Goal: Information Seeking & Learning: Learn about a topic

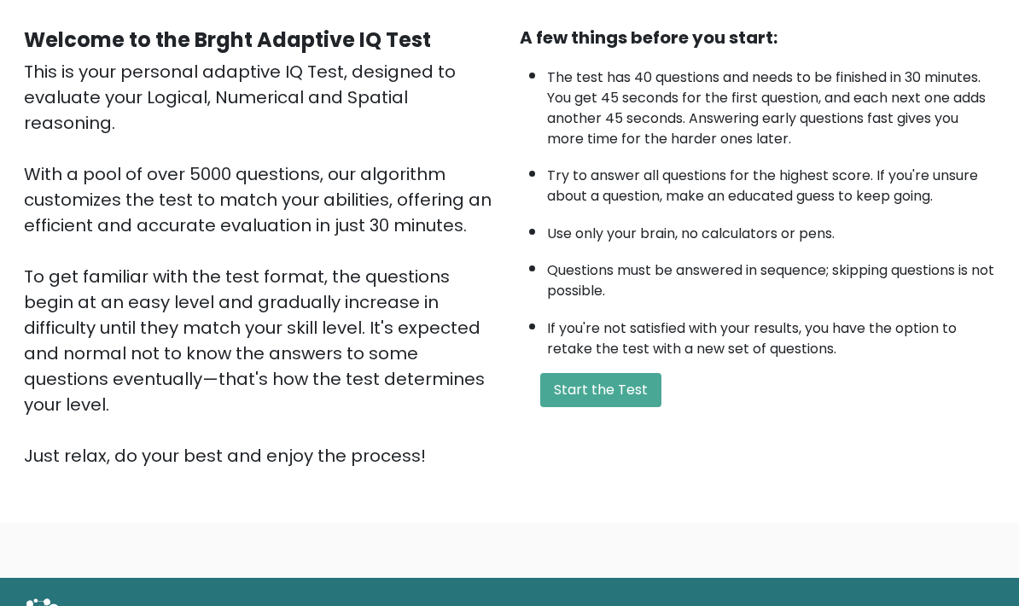
scroll to position [148, 0]
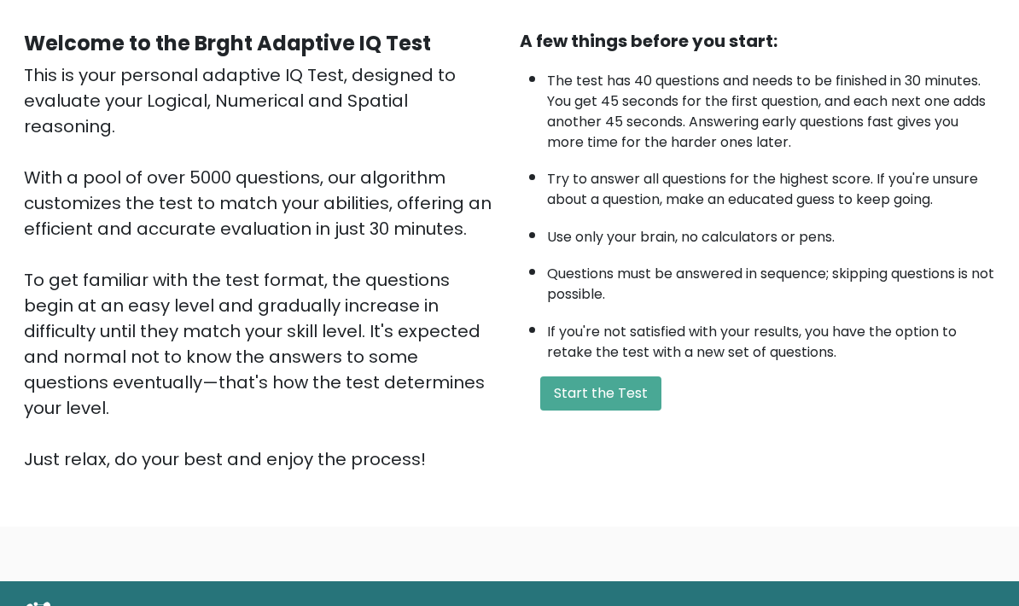
click at [639, 410] on button "Start the Test" at bounding box center [600, 393] width 121 height 34
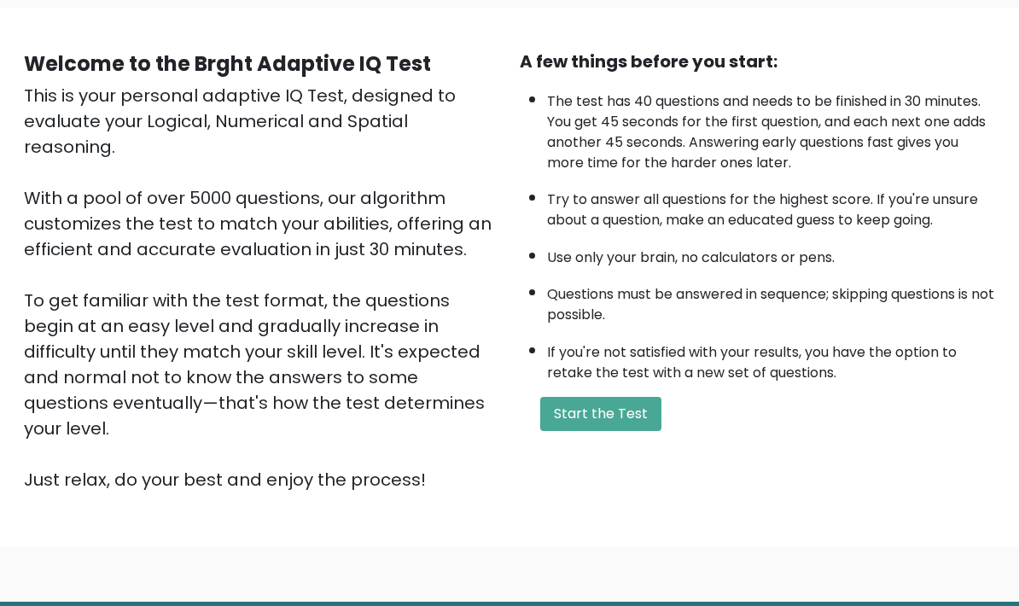
scroll to position [0, 0]
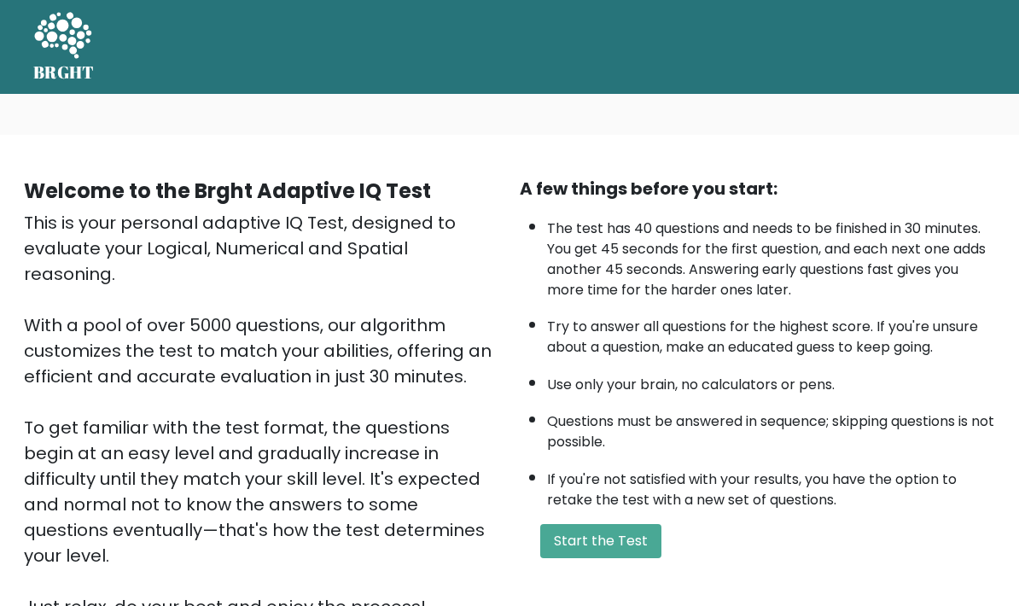
click at [613, 558] on button "Start the Test" at bounding box center [600, 541] width 121 height 34
click at [575, 558] on button "Start the Test" at bounding box center [600, 541] width 121 height 34
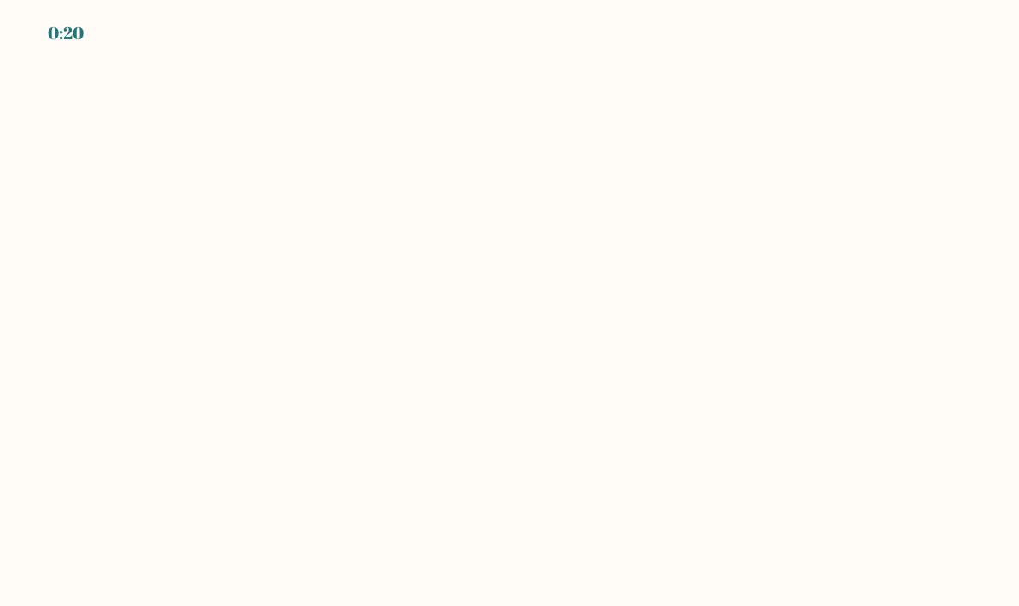
click at [686, 209] on body "0:20" at bounding box center [509, 303] width 1019 height 606
click at [780, 150] on body "0:20" at bounding box center [509, 303] width 1019 height 606
click at [624, 272] on body "0:19" at bounding box center [509, 303] width 1019 height 606
click at [548, 346] on body "0:19" at bounding box center [509, 303] width 1019 height 606
click at [506, 389] on body "0:19" at bounding box center [509, 303] width 1019 height 606
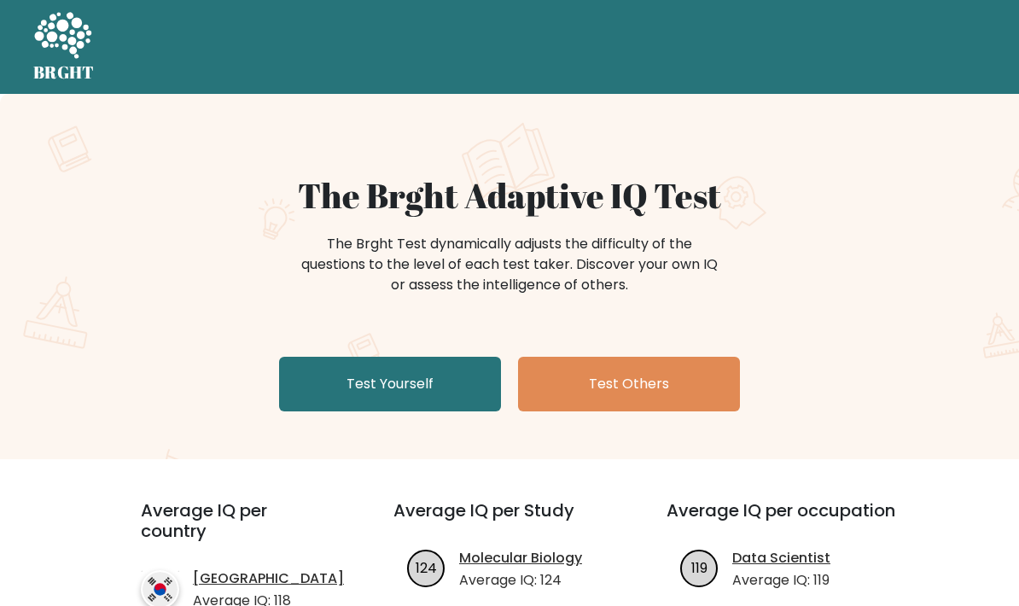
click at [374, 375] on link "Test Yourself" at bounding box center [390, 384] width 222 height 55
click at [409, 375] on link "Test Yourself" at bounding box center [390, 384] width 222 height 55
click at [413, 387] on link "Test Yourself" at bounding box center [390, 384] width 222 height 55
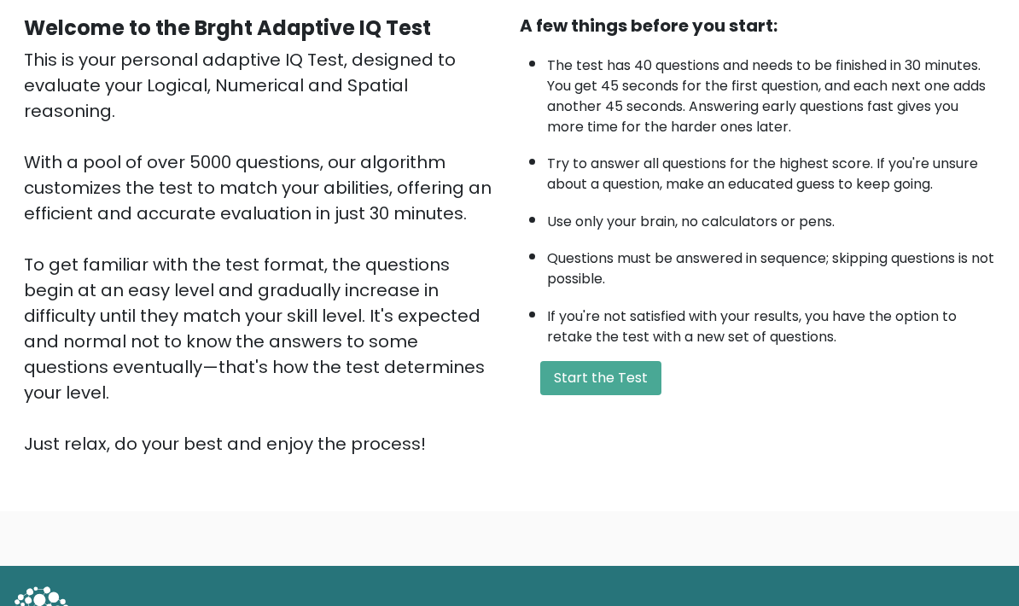
scroll to position [160, 0]
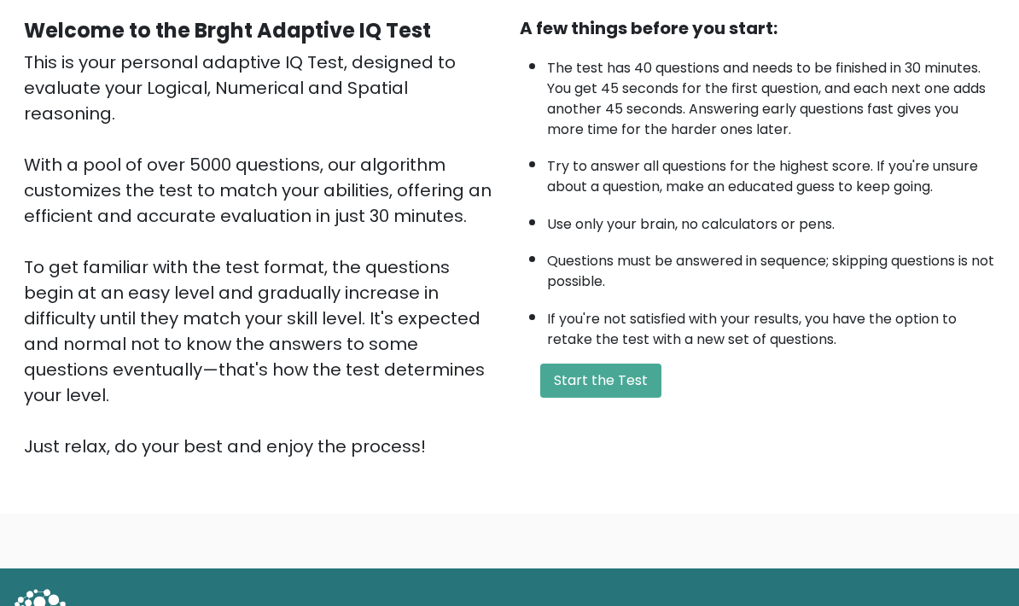
click at [602, 398] on button "Start the Test" at bounding box center [600, 380] width 121 height 34
